Goal: Task Accomplishment & Management: Complete application form

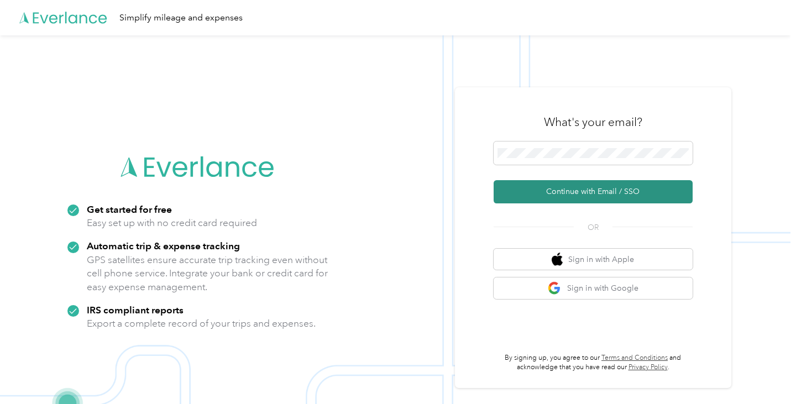
click at [576, 192] on button "Continue with Email / SSO" at bounding box center [593, 191] width 199 height 23
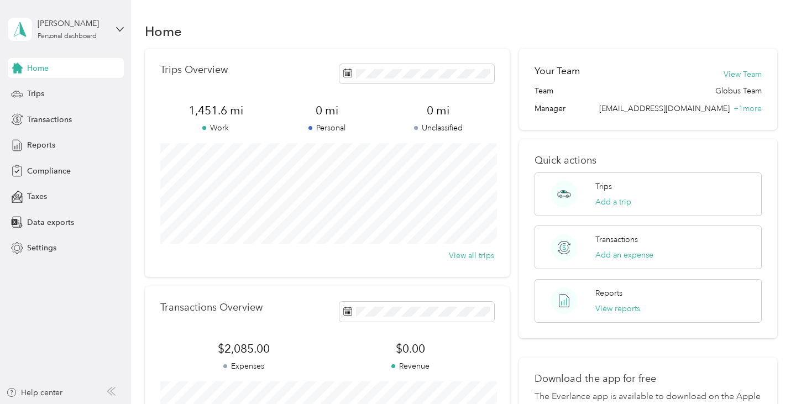
click at [339, 30] on div "Home" at bounding box center [461, 30] width 633 height 23
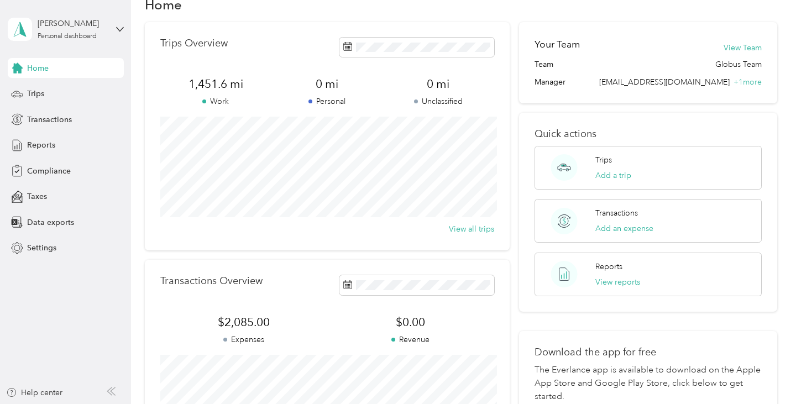
scroll to position [25, 0]
click at [119, 32] on icon at bounding box center [120, 29] width 8 height 8
click at [175, 26] on div "Trips Overview 1,451.6 mi Work 0 mi Personal 0 mi Unclassified View all trips" at bounding box center [327, 138] width 365 height 228
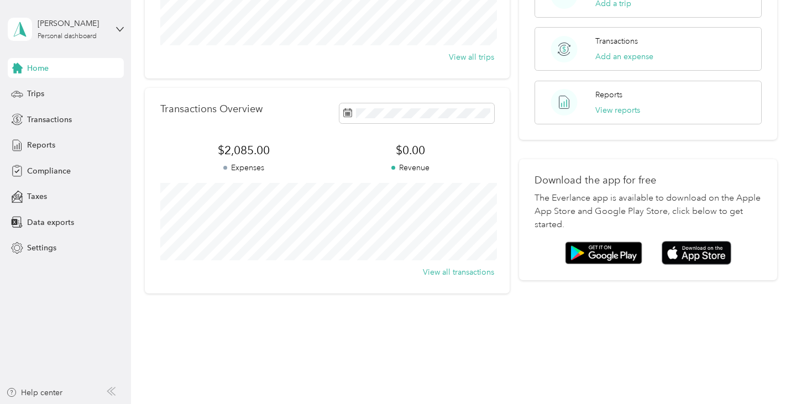
scroll to position [202, 0]
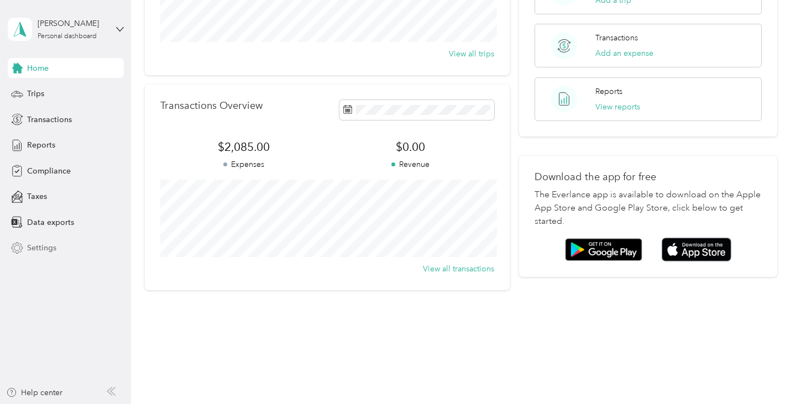
click at [40, 252] on span "Settings" at bounding box center [41, 248] width 29 height 12
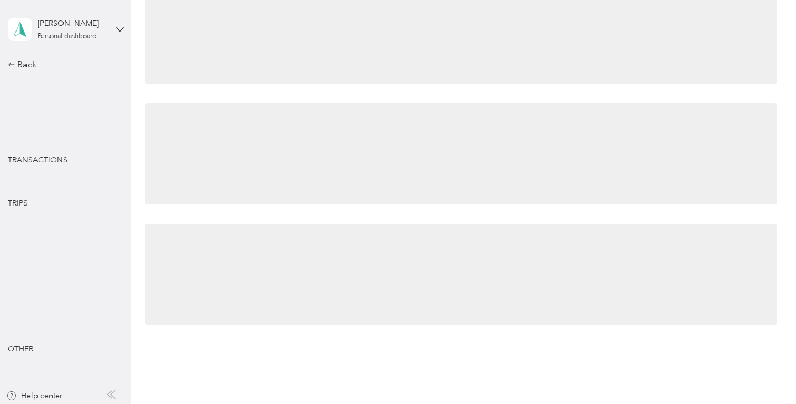
scroll to position [202, 0]
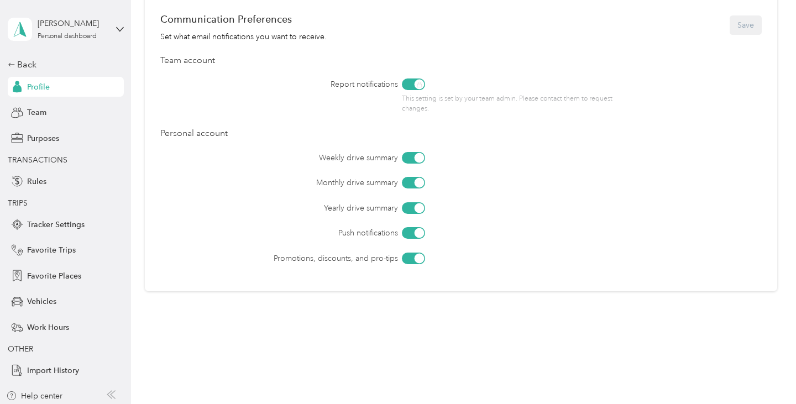
scroll to position [487, 0]
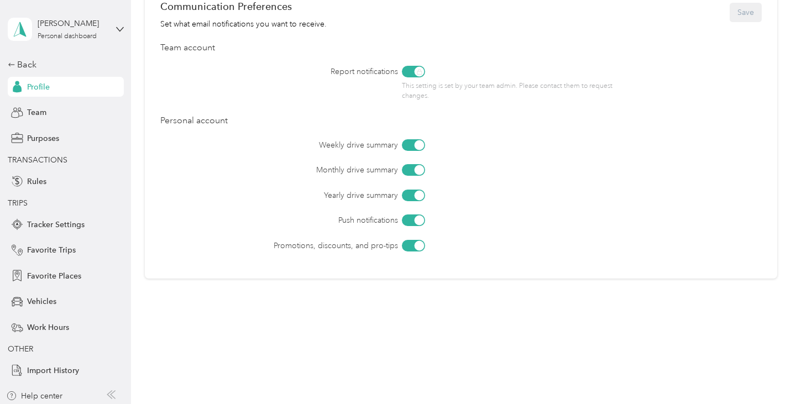
click at [216, 206] on div "Weekly drive summary Monthly drive summary Yearly drive summary Push notificati…" at bounding box center [461, 195] width 602 height 112
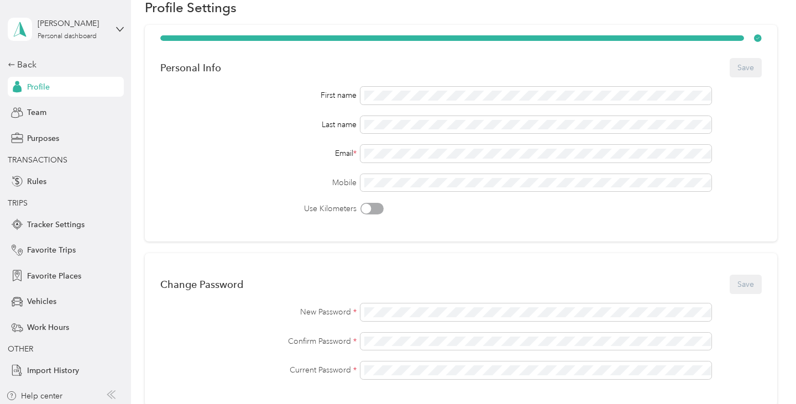
scroll to position [67, 0]
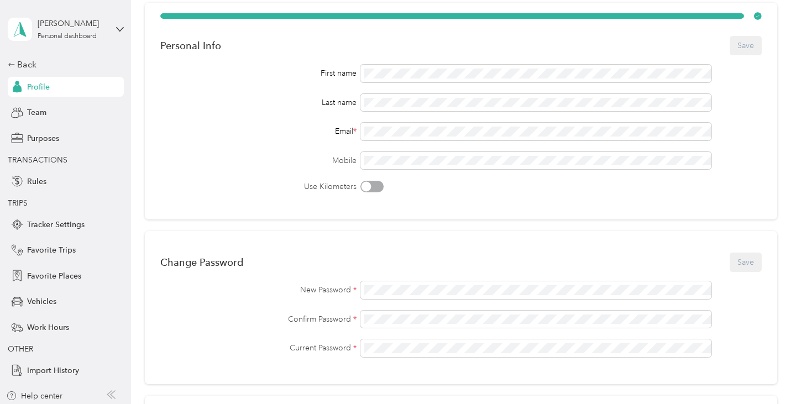
click at [560, 251] on div "Change Password Save" at bounding box center [461, 262] width 602 height 23
click at [685, 259] on div "Change Password Save" at bounding box center [461, 262] width 602 height 23
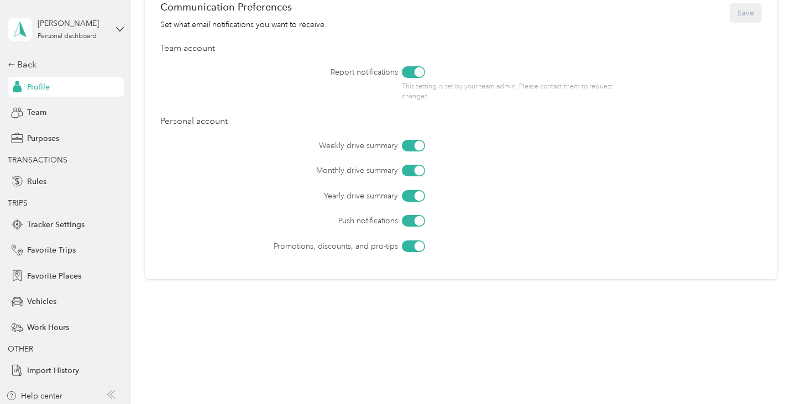
scroll to position [487, 0]
click at [95, 313] on div "Back Profile Team Purposes TRANSACTIONS Rules TRIPS Tracker Settings Favorite T…" at bounding box center [66, 219] width 116 height 322
click at [460, 195] on div "Yearly drive summary" at bounding box center [492, 196] width 540 height 12
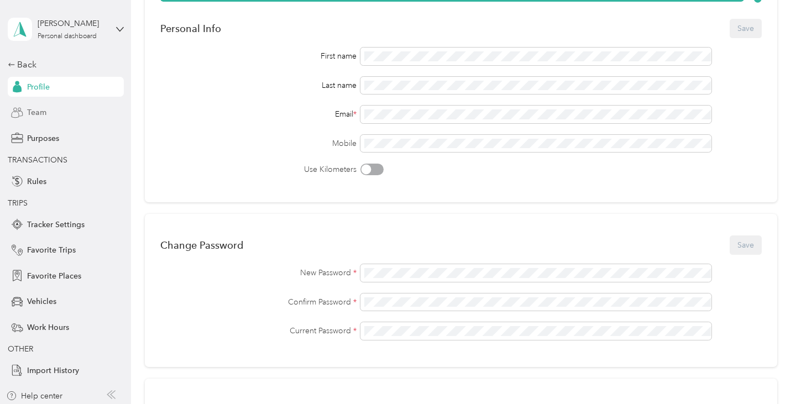
scroll to position [88, 0]
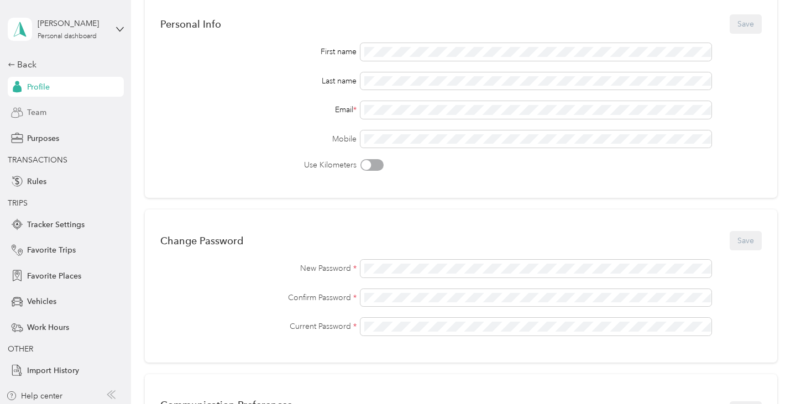
click at [33, 114] on span "Team" at bounding box center [36, 113] width 19 height 12
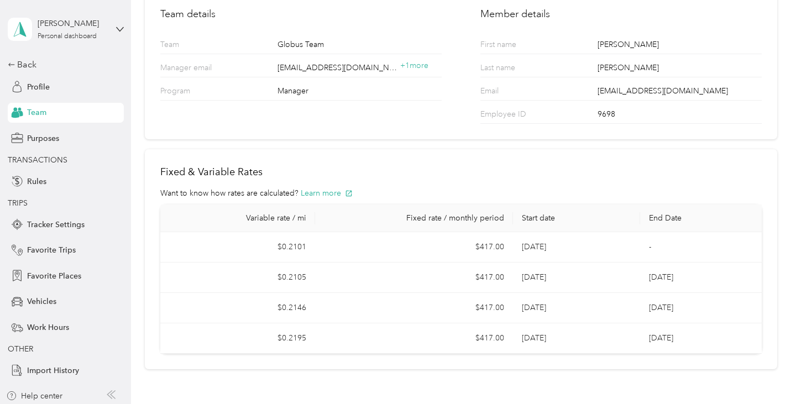
scroll to position [3, 0]
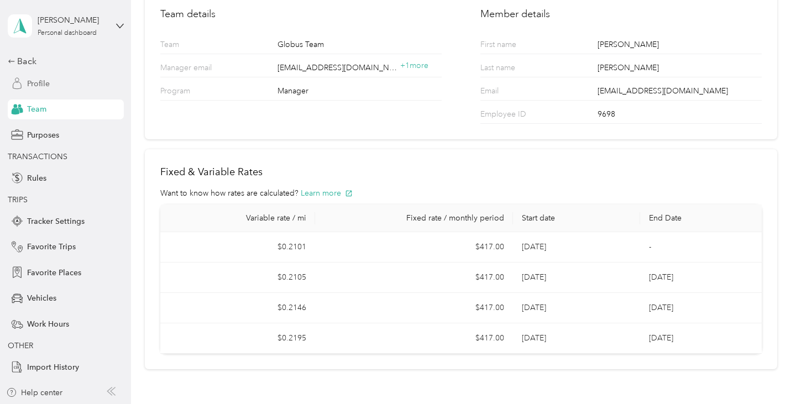
click at [38, 86] on span "Profile" at bounding box center [38, 84] width 23 height 12
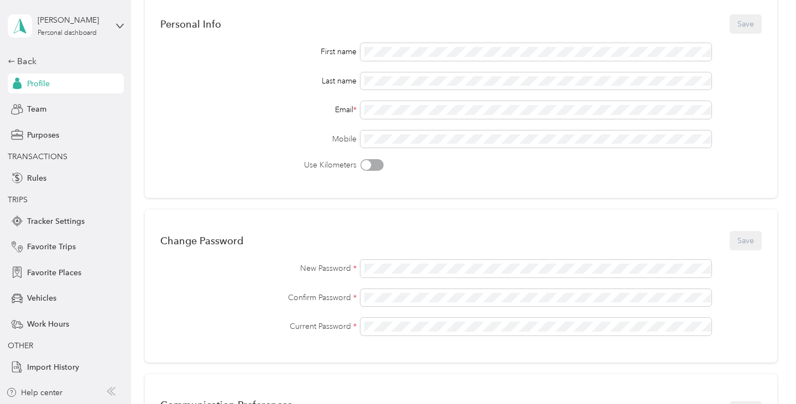
click at [231, 91] on div "First name Last name Email * Mobile Use Kilometers" at bounding box center [461, 107] width 602 height 128
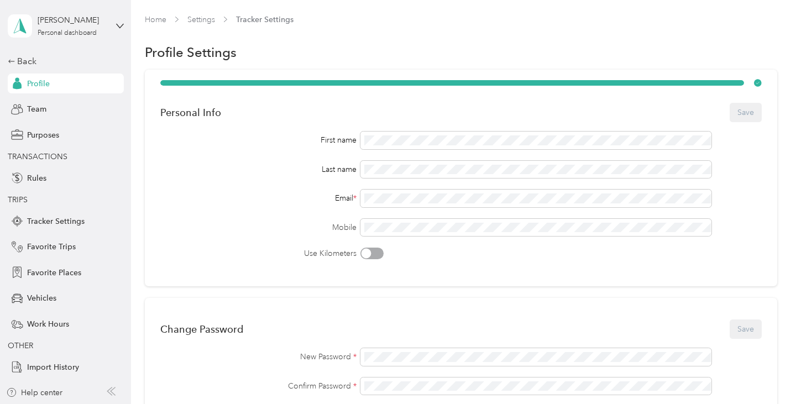
click at [243, 18] on span "Tracker Settings" at bounding box center [265, 20] width 58 height 12
click at [43, 306] on div "Vehicles" at bounding box center [66, 299] width 116 height 20
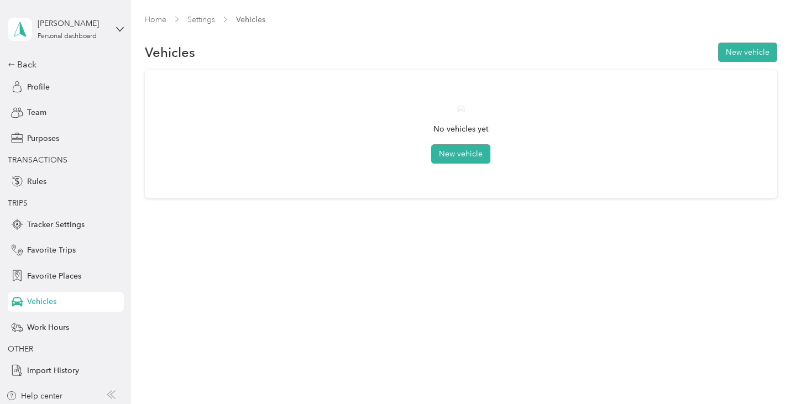
scroll to position [3, 0]
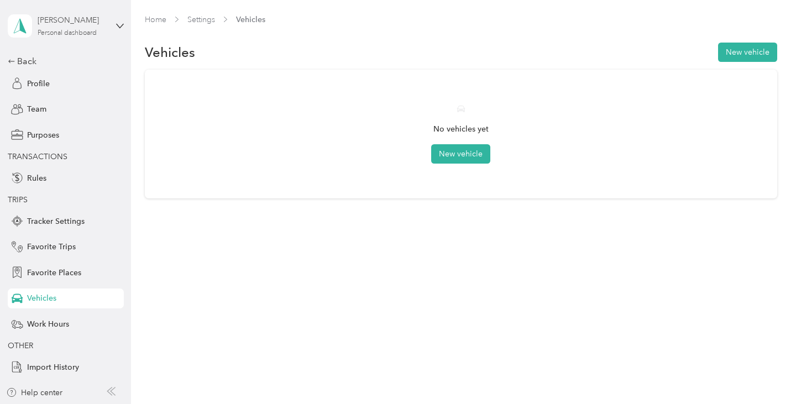
click at [76, 33] on div "Personal dashboard" at bounding box center [67, 33] width 59 height 7
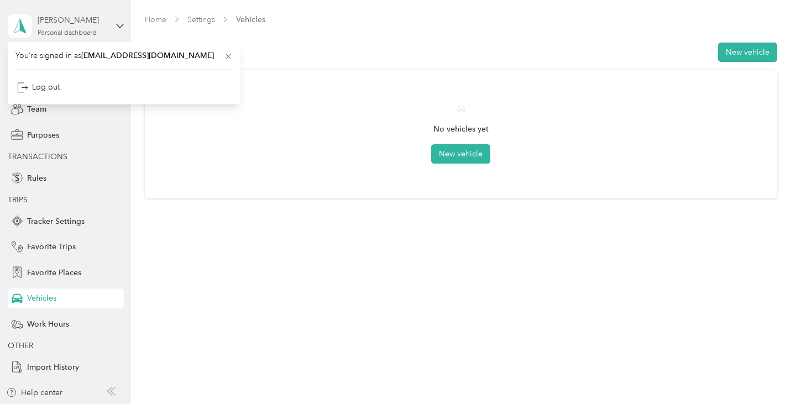
click at [76, 33] on div "Personal dashboard" at bounding box center [67, 33] width 59 height 7
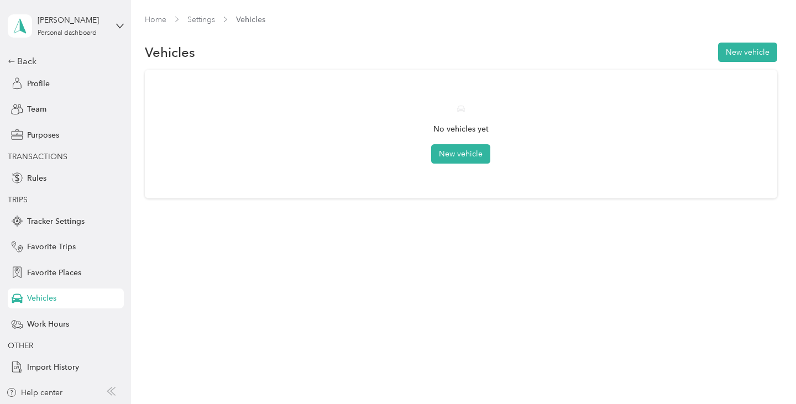
click at [117, 20] on div "Ryan McGrath Personal dashboard" at bounding box center [66, 26] width 116 height 39
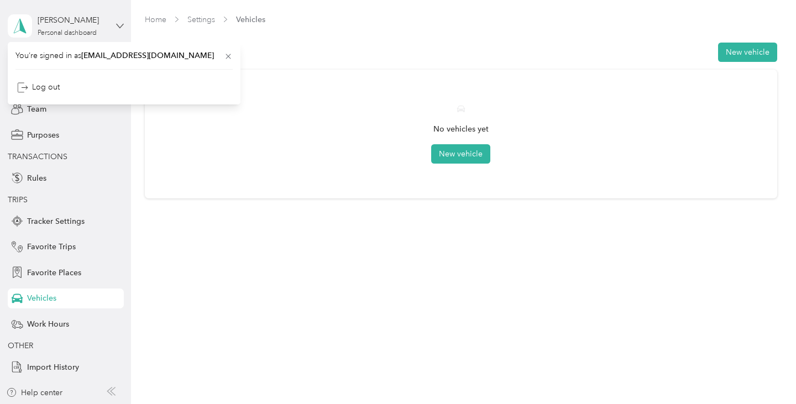
click at [116, 22] on icon at bounding box center [120, 26] width 8 height 8
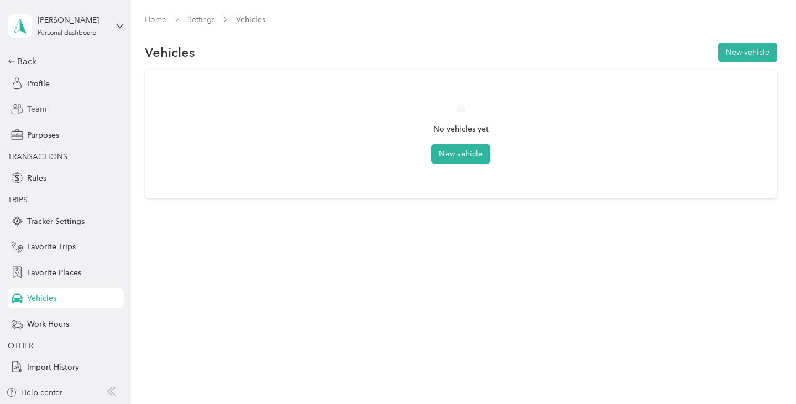
click at [35, 112] on span "Team" at bounding box center [36, 109] width 19 height 12
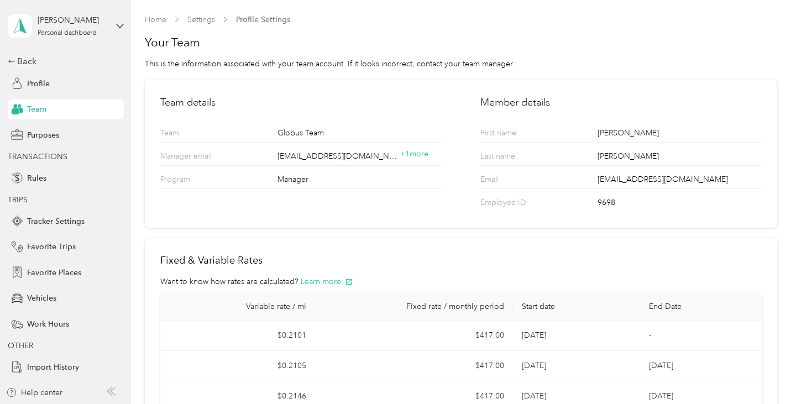
click at [348, 87] on div "Team details Team Globus Team Manager email favr+g@everlance.com + 1 more Progr…" at bounding box center [461, 154] width 633 height 149
click at [51, 131] on span "Purposes" at bounding box center [43, 135] width 32 height 12
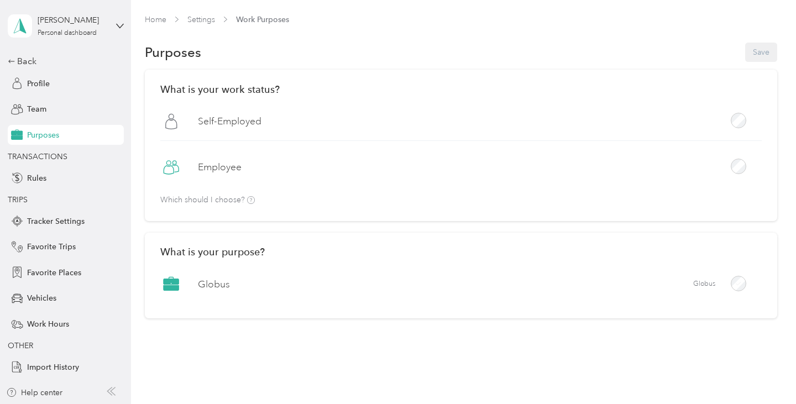
click at [211, 165] on label "Employee" at bounding box center [220, 167] width 44 height 14
click at [212, 170] on label "Employee" at bounding box center [220, 167] width 44 height 14
click at [52, 219] on span "Tracker Settings" at bounding box center [56, 222] width 58 height 12
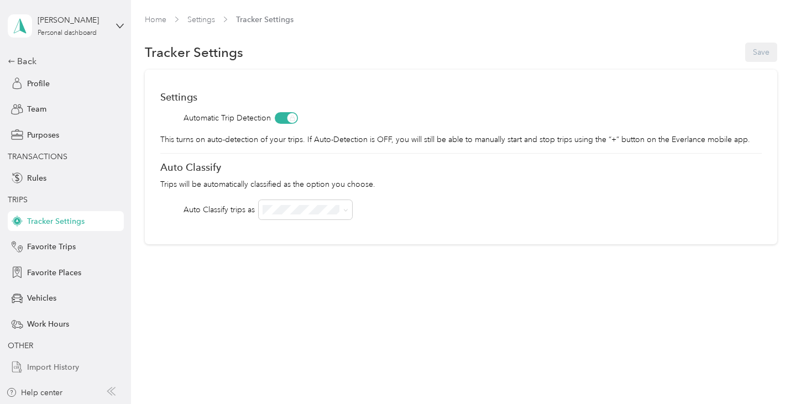
click at [49, 367] on span "Import History" at bounding box center [53, 368] width 52 height 12
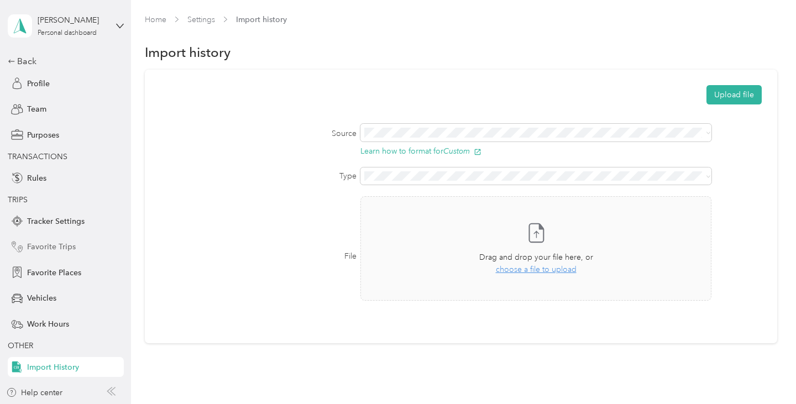
click at [45, 243] on span "Favorite Trips" at bounding box center [51, 247] width 49 height 12
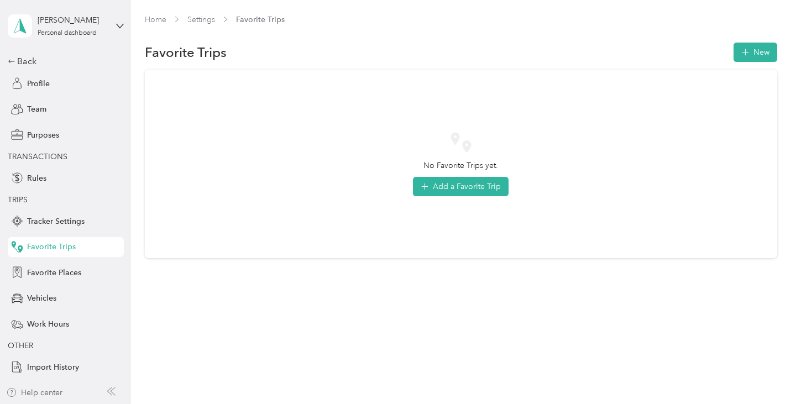
click at [55, 390] on div "Help center" at bounding box center [34, 393] width 56 height 12
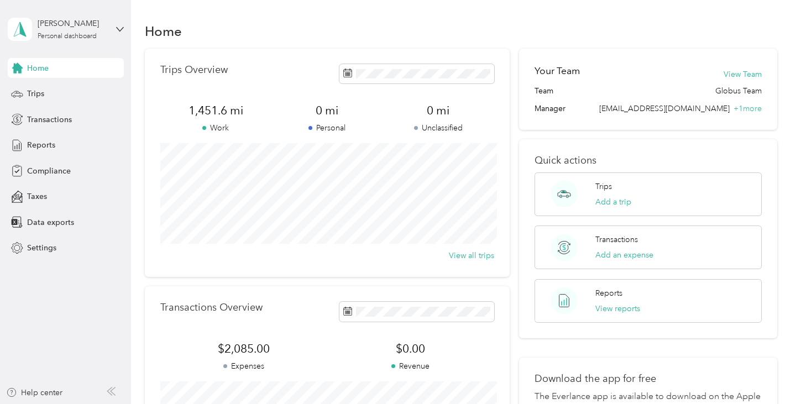
click at [483, 289] on div "Transactions Overview $2,085.00 Expenses $0.00 Revenue View all transactions" at bounding box center [327, 388] width 365 height 205
click at [32, 173] on span "Compliance" at bounding box center [49, 171] width 44 height 12
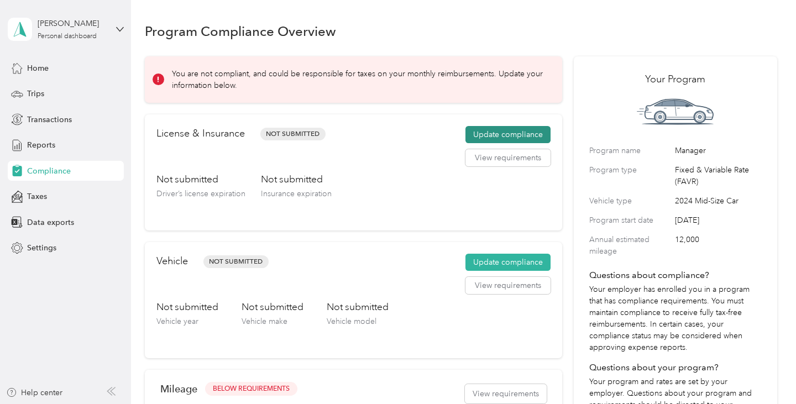
click at [491, 137] on button "Update compliance" at bounding box center [508, 135] width 85 height 18
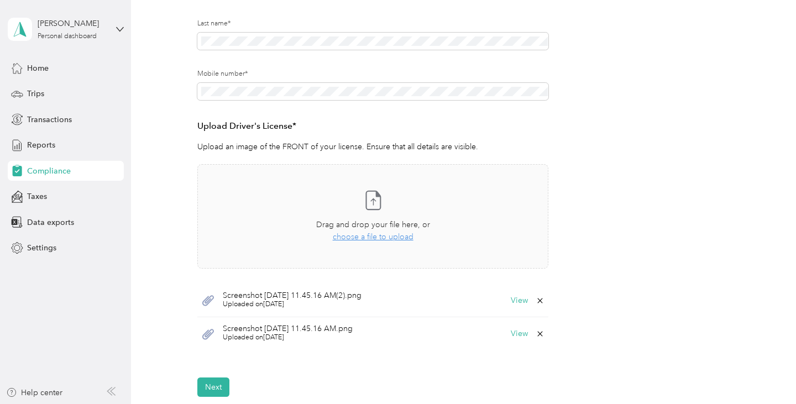
scroll to position [243, 0]
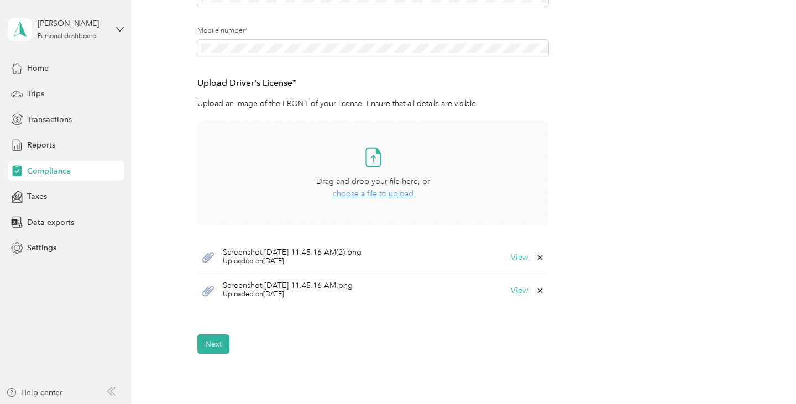
click at [398, 197] on span "choose a file to upload" at bounding box center [373, 193] width 81 height 9
click at [400, 196] on span "choose a file to upload" at bounding box center [373, 193] width 81 height 9
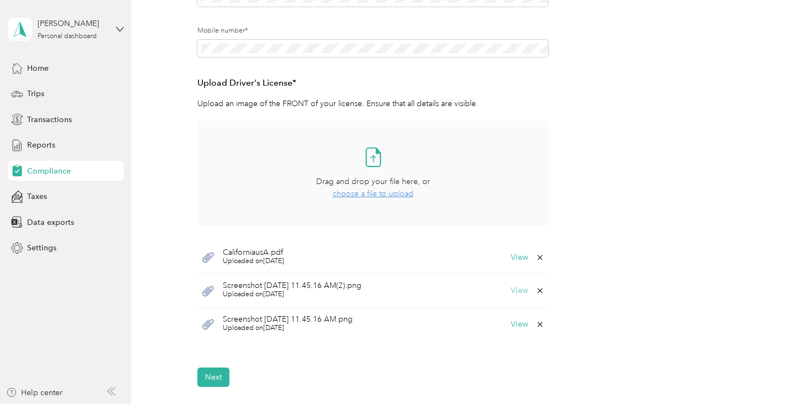
click at [526, 289] on button "View" at bounding box center [519, 291] width 17 height 8
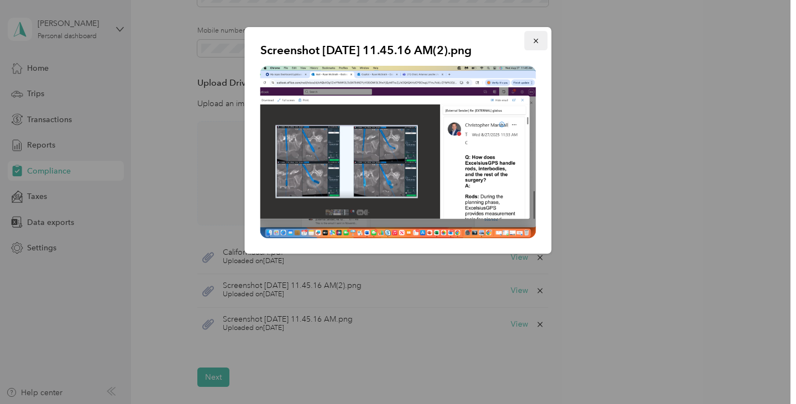
click at [535, 40] on icon "button" at bounding box center [536, 41] width 4 height 4
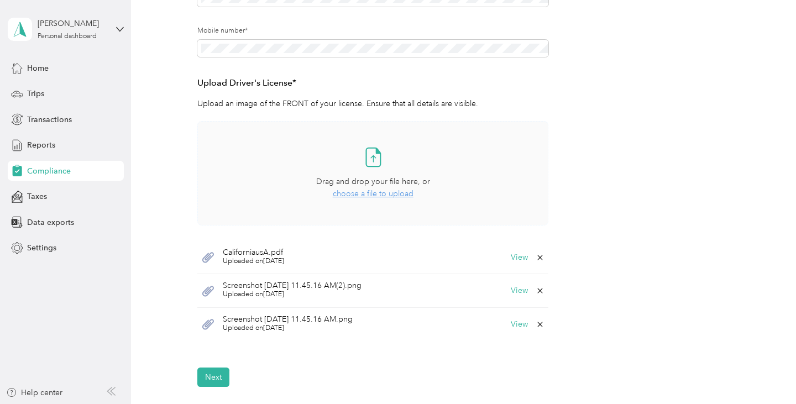
click at [543, 289] on icon at bounding box center [540, 291] width 5 height 5
click at [513, 300] on button "Yes" at bounding box center [517, 299] width 22 height 18
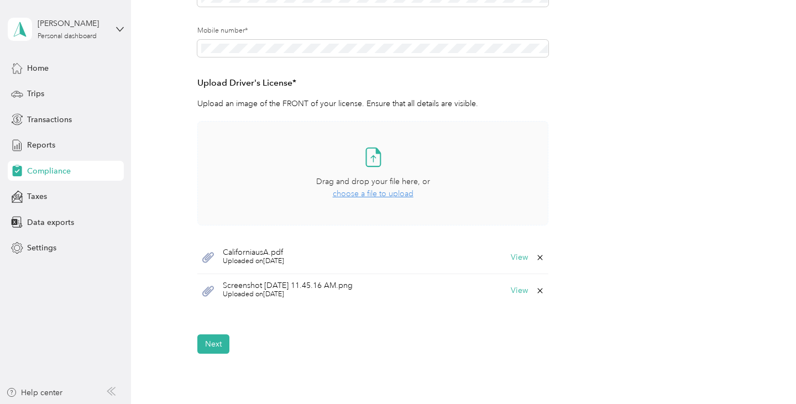
click at [545, 291] on icon at bounding box center [540, 290] width 9 height 9
click at [516, 300] on button "Yes" at bounding box center [517, 299] width 22 height 18
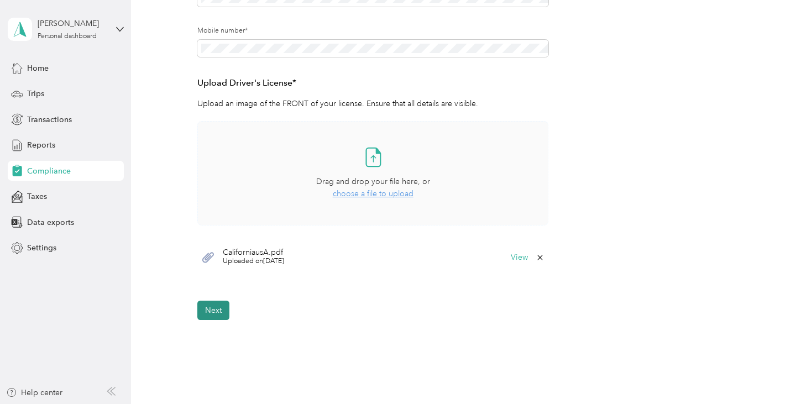
click at [211, 309] on button "Next" at bounding box center [213, 310] width 32 height 19
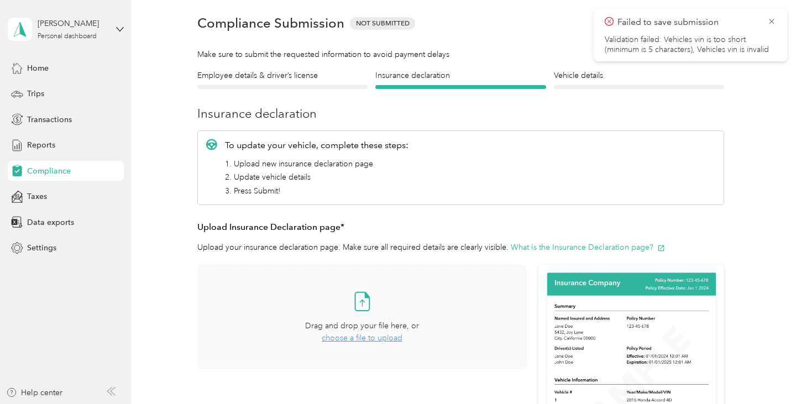
scroll to position [13, 0]
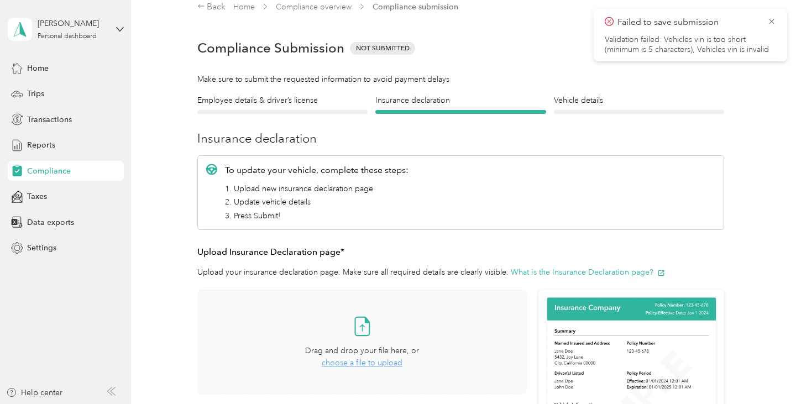
click at [348, 362] on span "choose a file to upload" at bounding box center [362, 362] width 81 height 9
click at [391, 360] on span "choose a file to upload" at bounding box center [362, 362] width 81 height 9
click at [519, 226] on div "To update your vehicle, complete these steps: 1. Upload new insurance declarati…" at bounding box center [460, 192] width 527 height 74
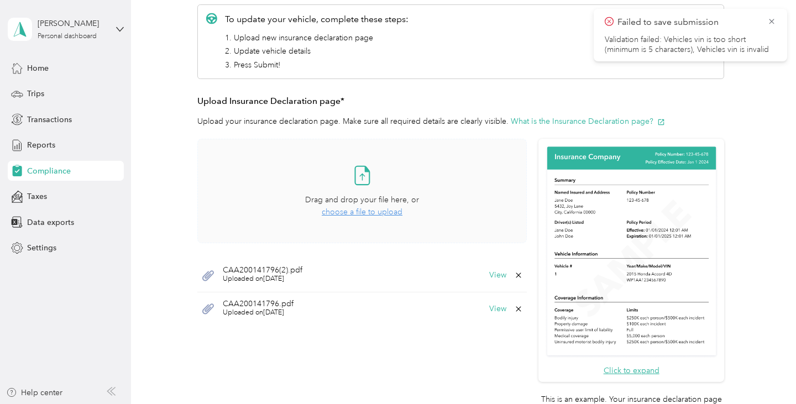
scroll to position [168, 0]
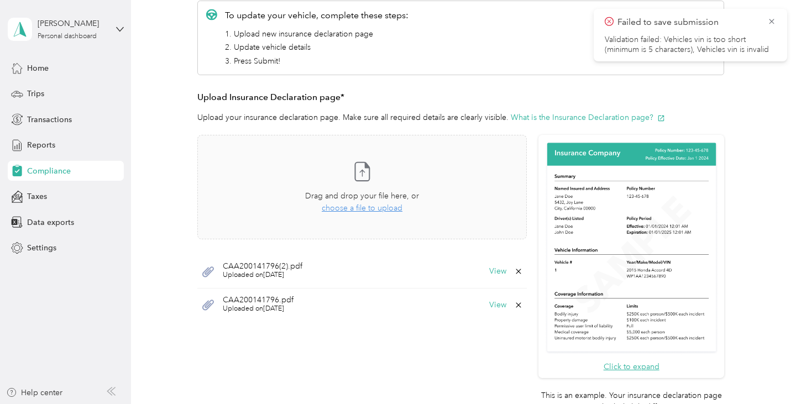
click at [522, 268] on icon at bounding box center [518, 271] width 9 height 9
click at [501, 277] on button "Yes" at bounding box center [497, 279] width 22 height 18
click at [522, 270] on icon at bounding box center [519, 271] width 5 height 5
click at [498, 279] on button "Yes" at bounding box center [497, 279] width 22 height 18
click at [378, 205] on span "choose a file to upload" at bounding box center [362, 208] width 81 height 9
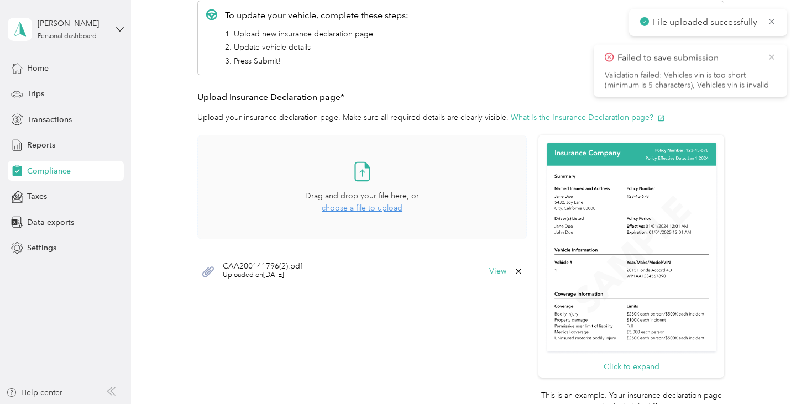
click at [772, 60] on icon at bounding box center [772, 57] width 9 height 10
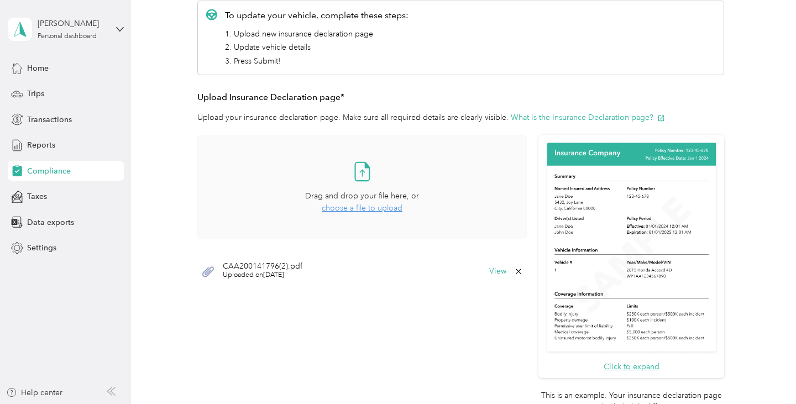
click at [682, 113] on p "Upload your insurance declaration page. Make sure all required details are clea…" at bounding box center [460, 118] width 527 height 12
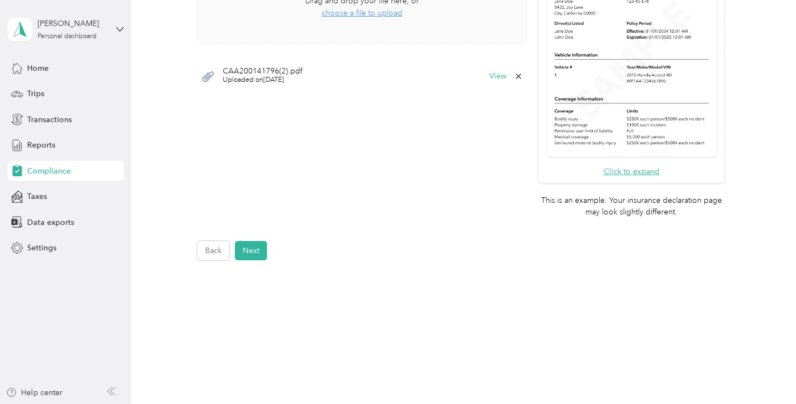
scroll to position [367, 0]
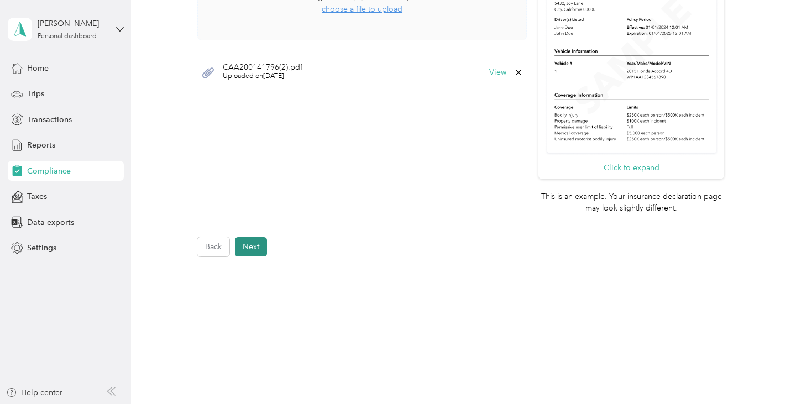
click at [254, 249] on button "Next" at bounding box center [251, 246] width 32 height 19
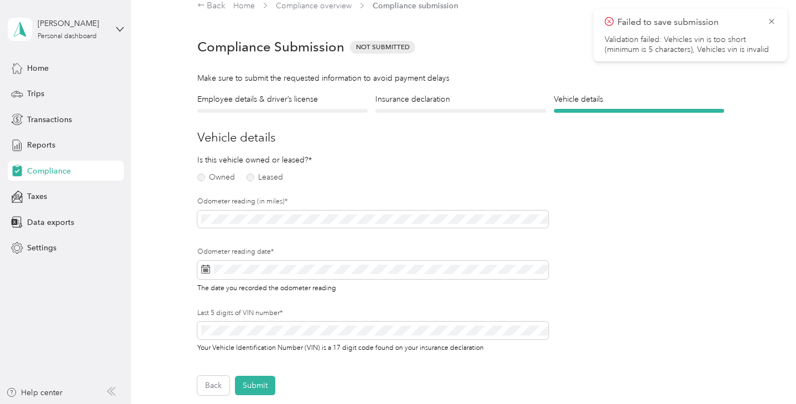
scroll to position [13, 0]
click at [205, 179] on label "Owned" at bounding box center [216, 179] width 38 height 8
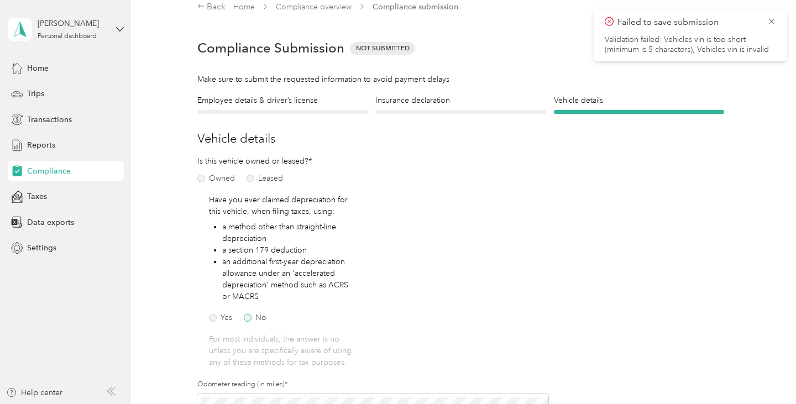
click at [248, 314] on label "No" at bounding box center [255, 318] width 23 height 8
click at [460, 324] on div "Is this vehicle owned or leased?* Owned Leased Have you ever claimed depreciati…" at bounding box center [373, 353] width 352 height 396
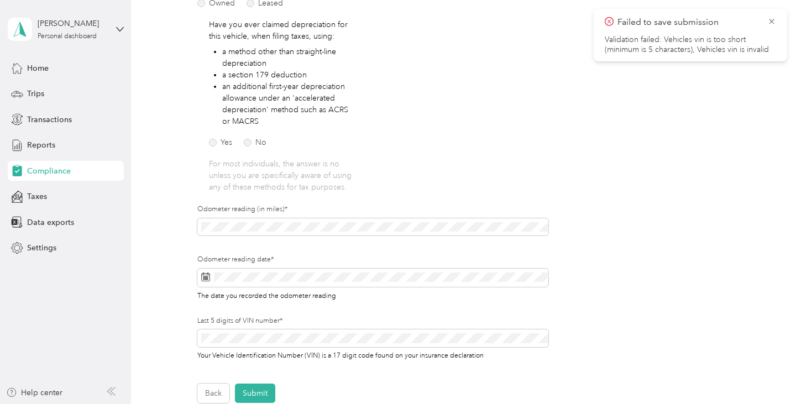
scroll to position [212, 0]
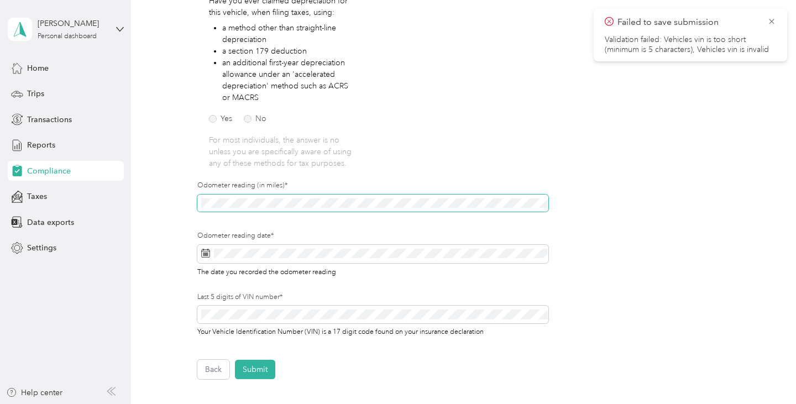
click at [256, 210] on span at bounding box center [373, 204] width 352 height 18
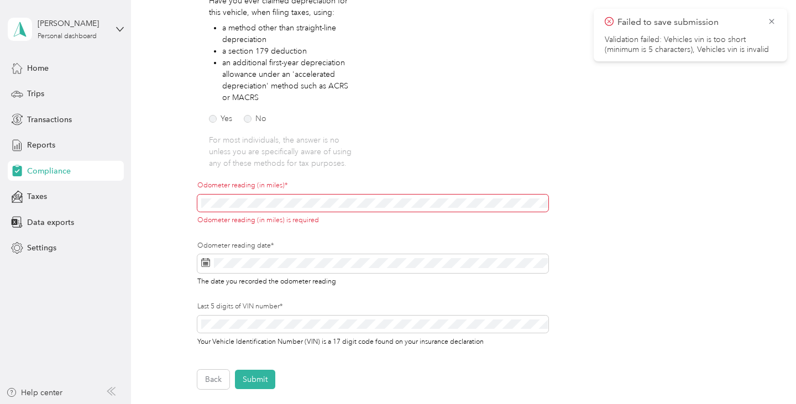
click at [249, 197] on span at bounding box center [373, 204] width 352 height 18
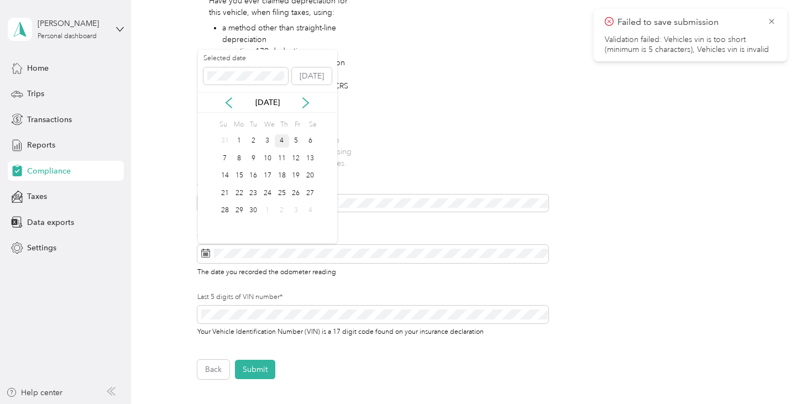
click at [282, 141] on div "4" at bounding box center [282, 141] width 14 height 14
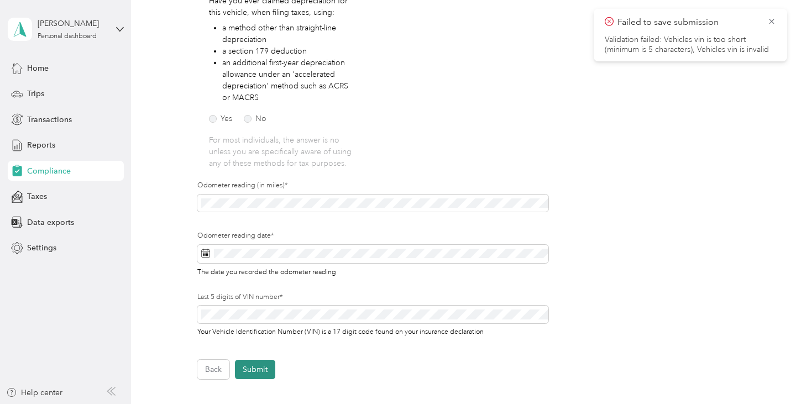
click at [251, 372] on button "Submit" at bounding box center [255, 369] width 40 height 19
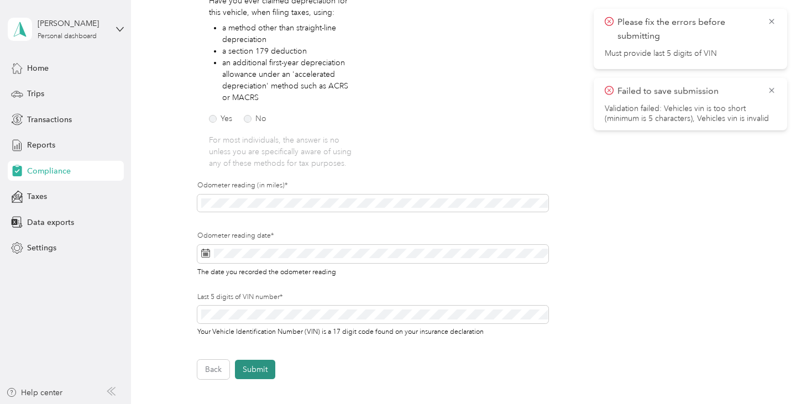
click at [259, 372] on button "Submit" at bounding box center [255, 369] width 40 height 19
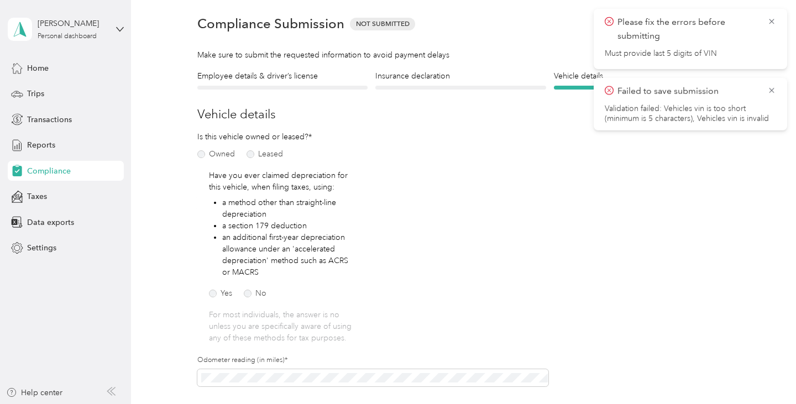
scroll to position [13, 0]
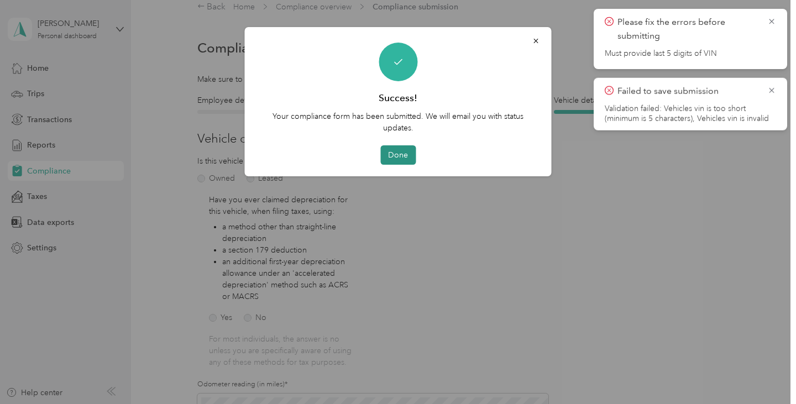
click at [392, 158] on button "Done" at bounding box center [398, 154] width 35 height 19
